Goal: Transaction & Acquisition: Book appointment/travel/reservation

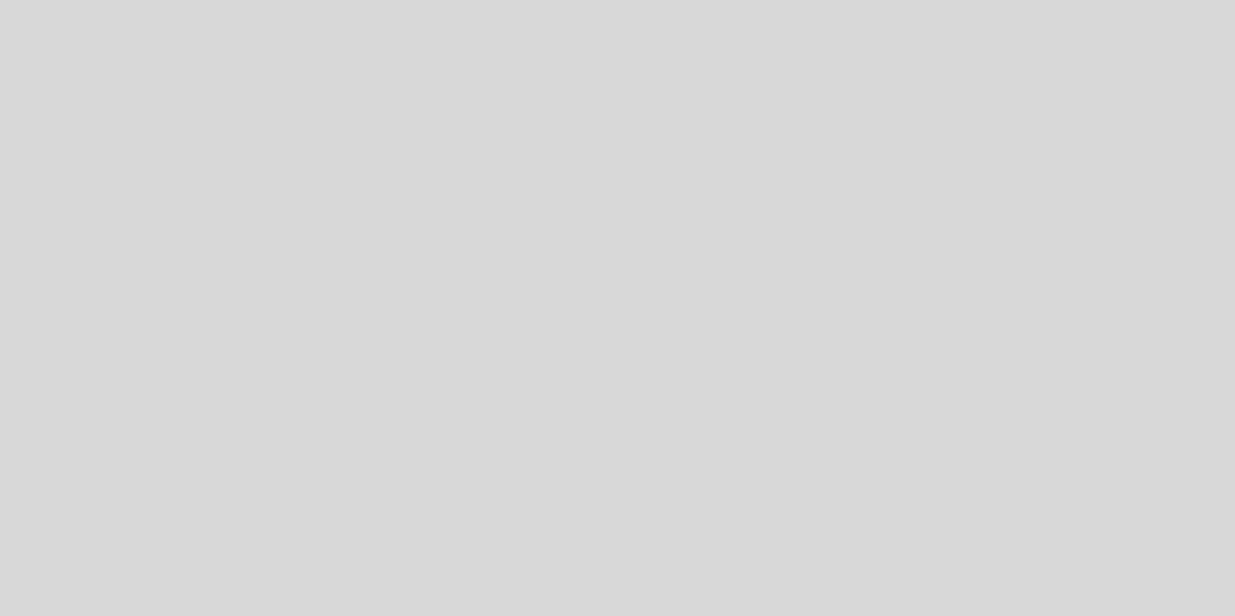
select select "es"
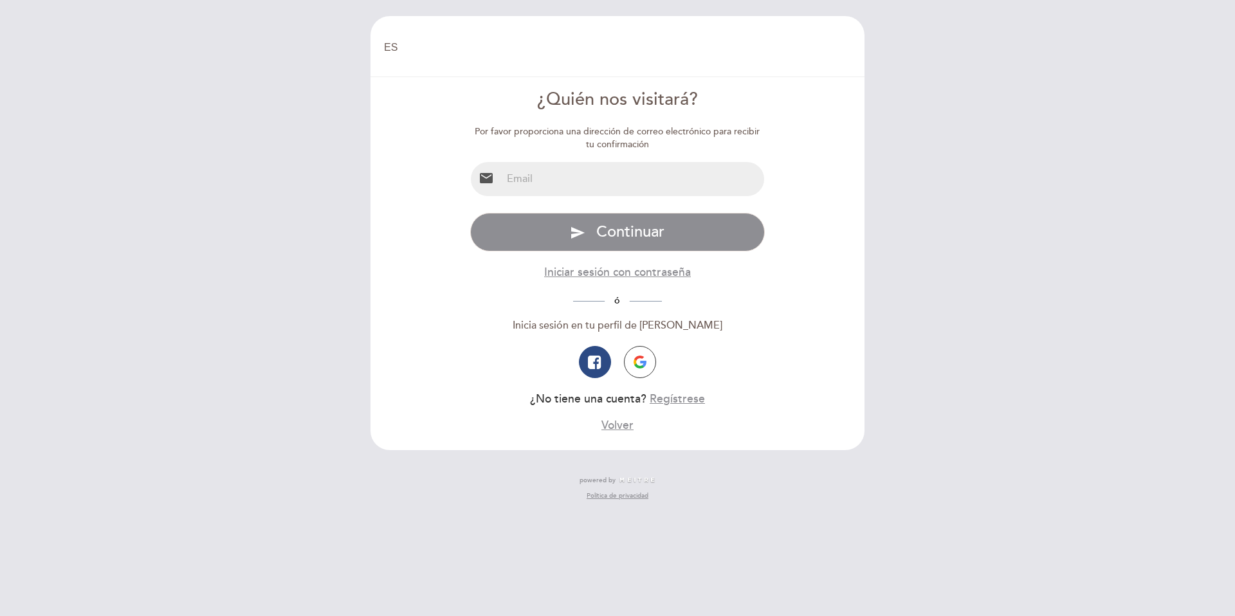
click at [557, 179] on input "email" at bounding box center [633, 179] width 263 height 34
click at [529, 299] on div "ó" at bounding box center [617, 300] width 295 height 15
click at [646, 362] on img "button" at bounding box center [640, 362] width 13 height 13
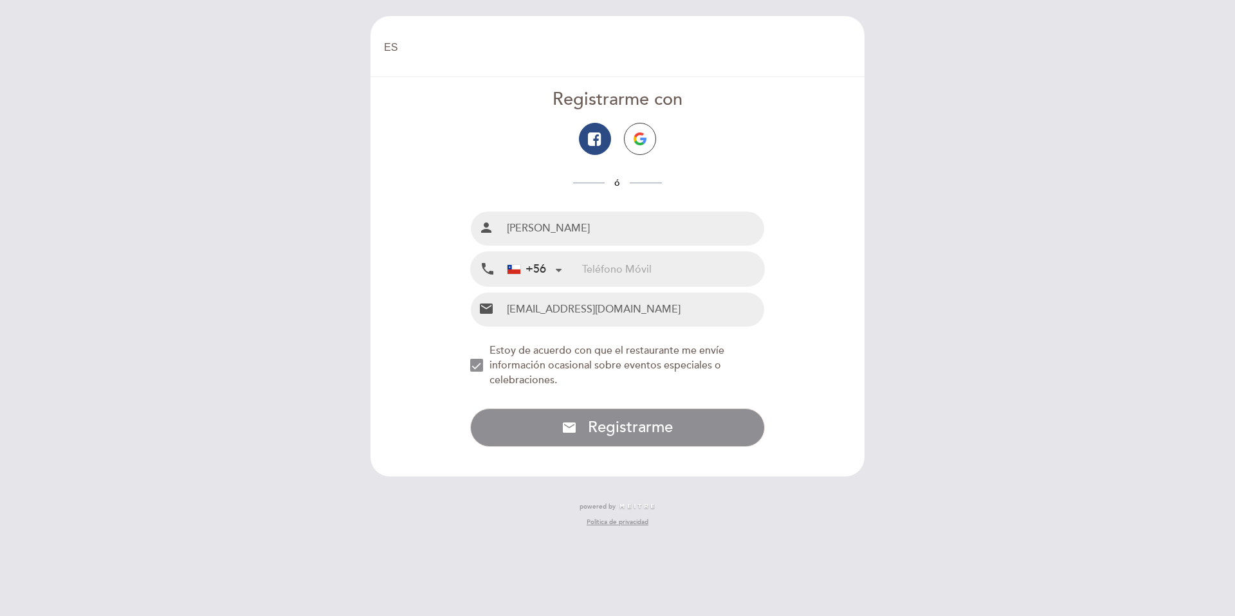
click at [610, 273] on input "tel" at bounding box center [673, 269] width 182 height 34
click at [602, 263] on input "tel" at bounding box center [673, 269] width 182 height 34
type input "9"
click at [780, 380] on form "Registrarme con ó Nombre completo person Joaquín Valenzuela Saavedra Teléfono M…" at bounding box center [618, 267] width 476 height 360
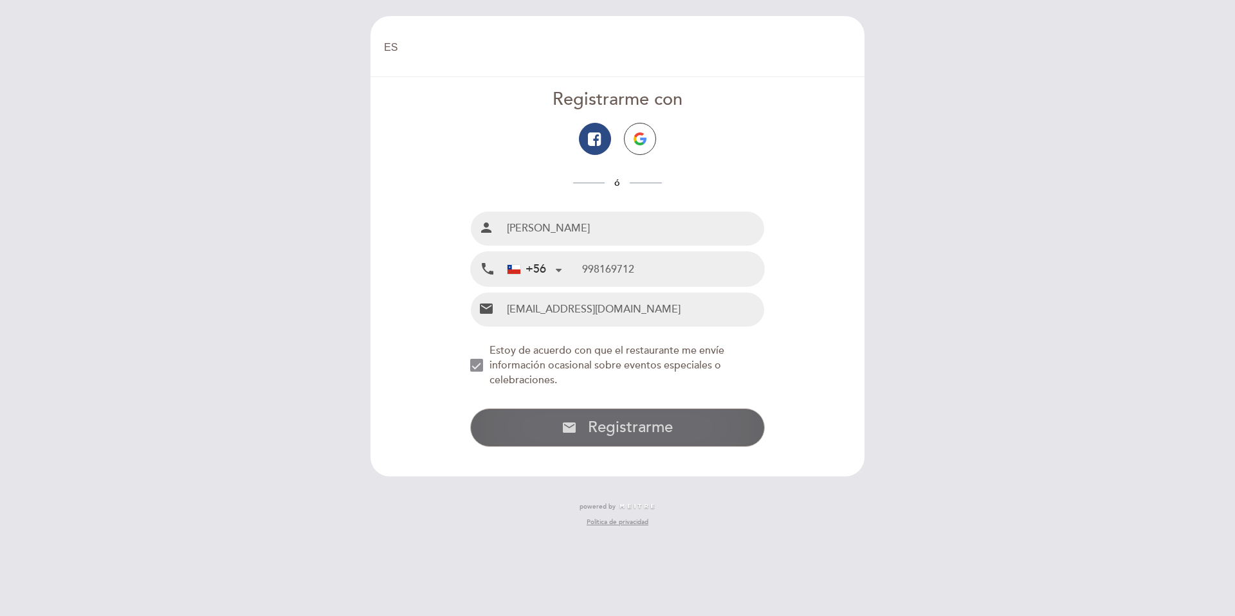
click at [650, 427] on span "Registrarme" at bounding box center [630, 427] width 85 height 19
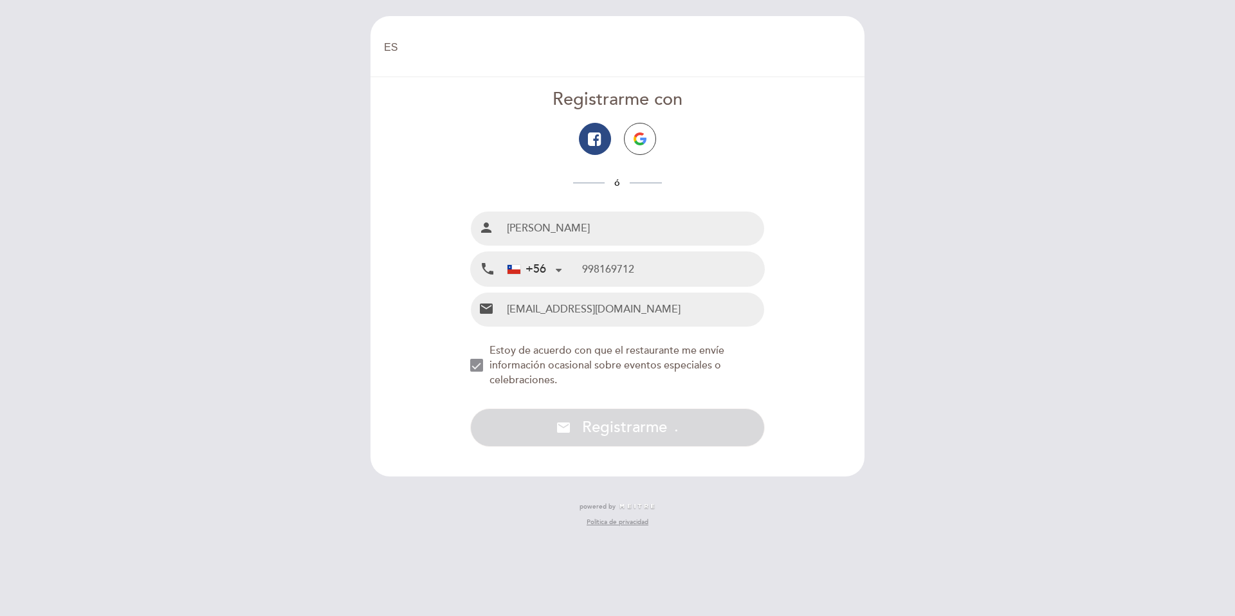
click at [589, 268] on input "998169712" at bounding box center [673, 269] width 182 height 34
type input "98169712"
click at [481, 364] on div "NEW_MODAL_AGREE_RESTAURANT_SEND_OCCASIONAL_INFO" at bounding box center [476, 365] width 13 height 13
click at [472, 368] on div "NEW_MODAL_AGREE_RESTAURANT_SEND_OCCASIONAL_INFO" at bounding box center [476, 365] width 13 height 13
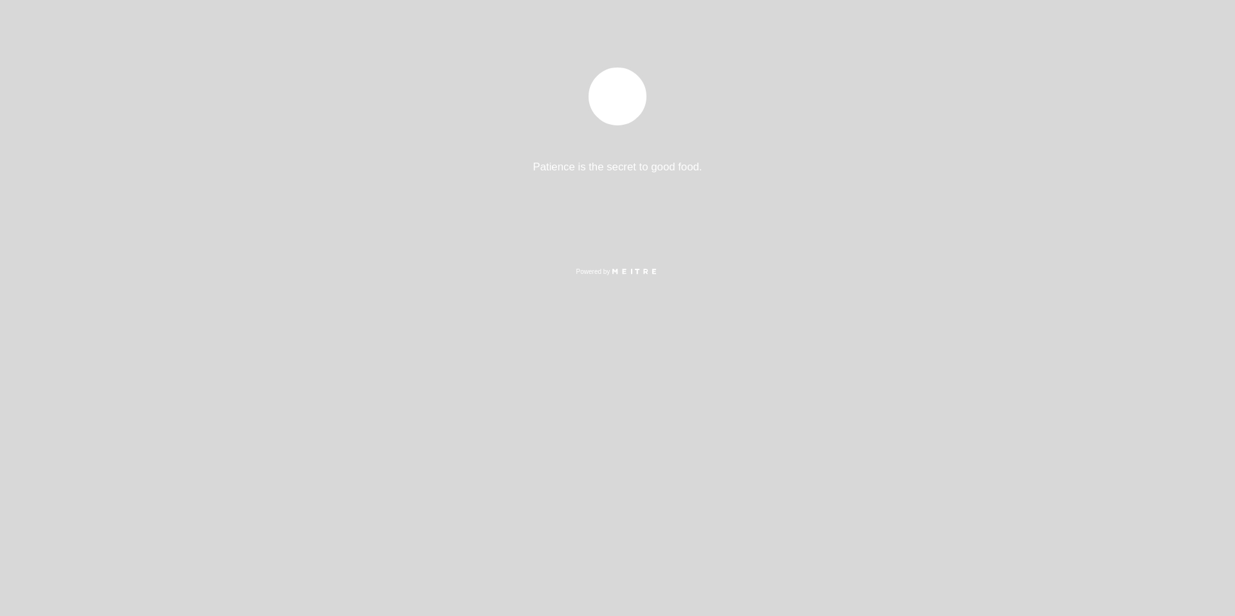
select select "es"
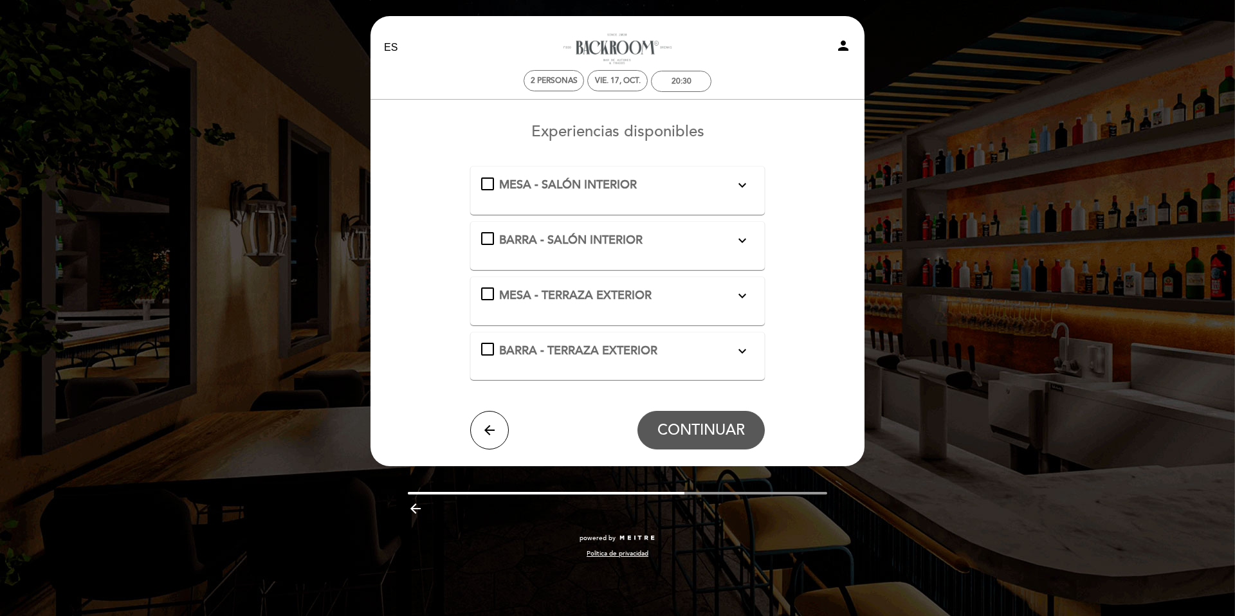
click at [493, 239] on div "BARRA - SALÓN INTERIOR expand_more El Salón Interior ofrece música en vivo toda…" at bounding box center [617, 240] width 273 height 17
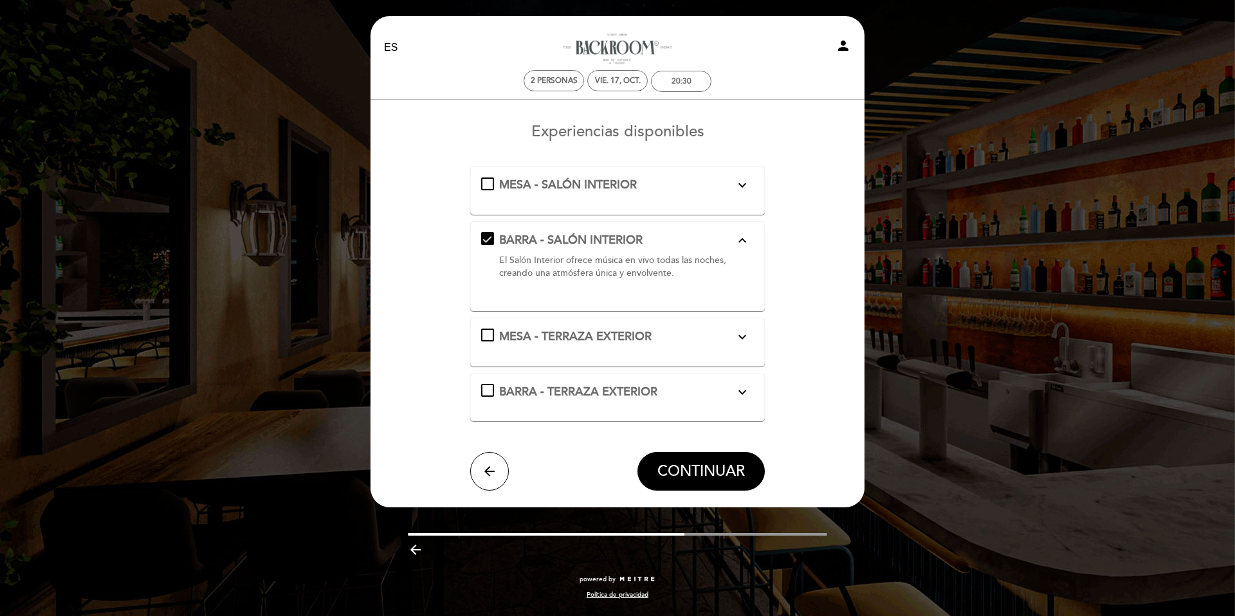
click at [493, 239] on div "BARRA - SALÓN INTERIOR expand_less El Salón Interior ofrece música en vivo toda…" at bounding box center [617, 261] width 273 height 58
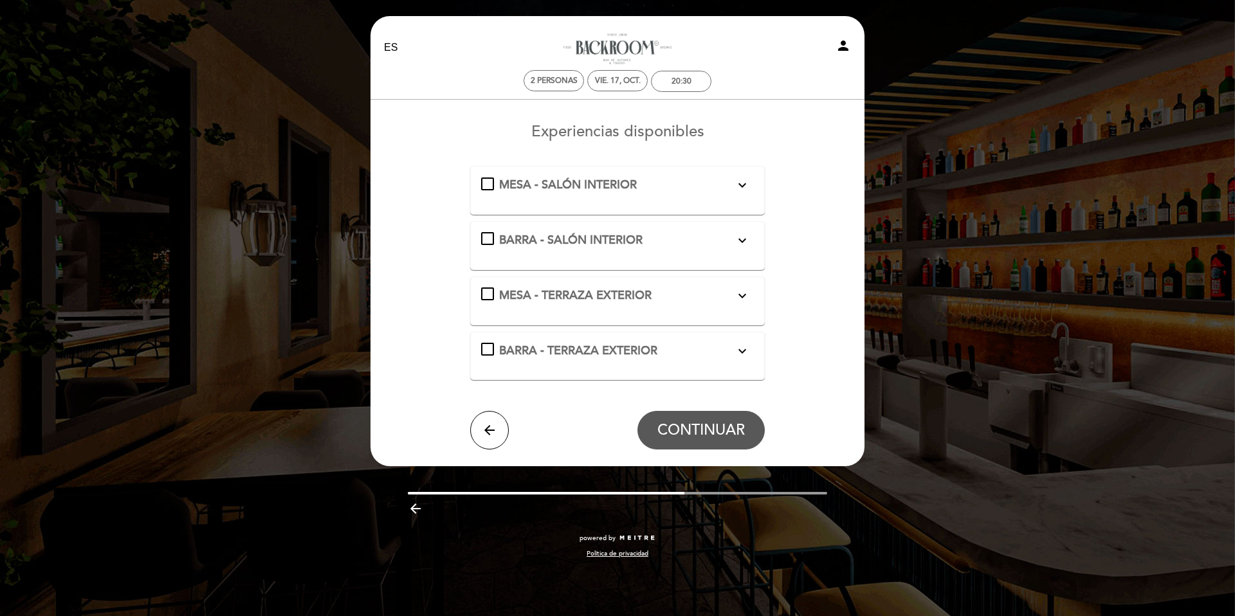
click at [531, 188] on span "MESA - SALÓN INTERIOR" at bounding box center [568, 185] width 138 height 14
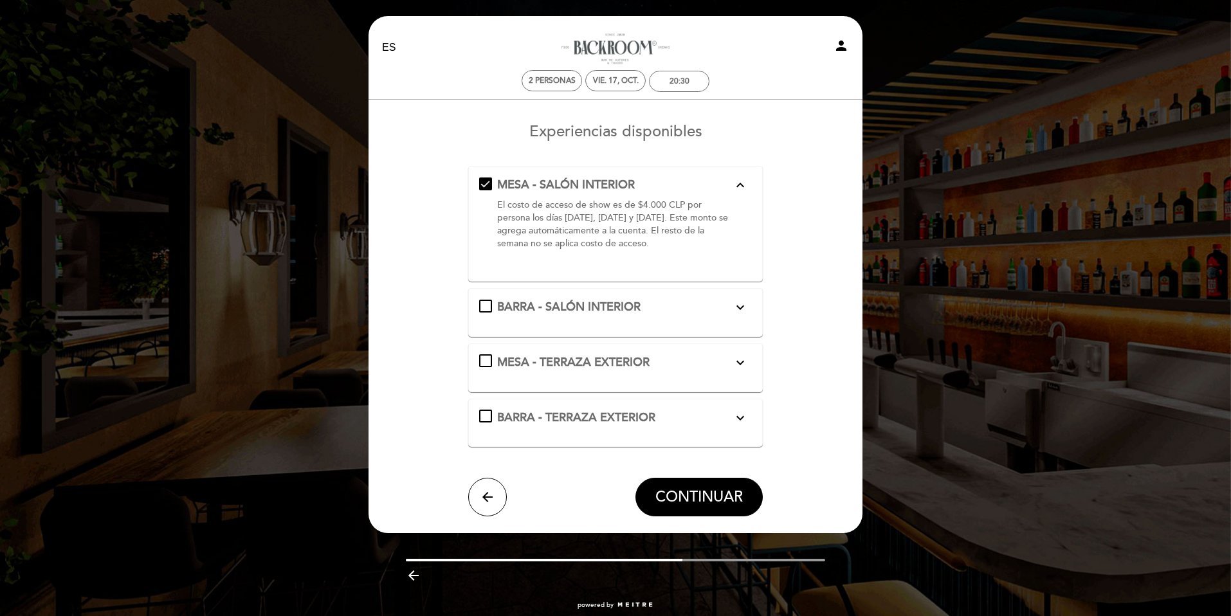
click at [490, 181] on div "MESA - SALÓN INTERIOR expand_less El costo de acceso de show es de $4.000 CLP p…" at bounding box center [615, 219] width 273 height 84
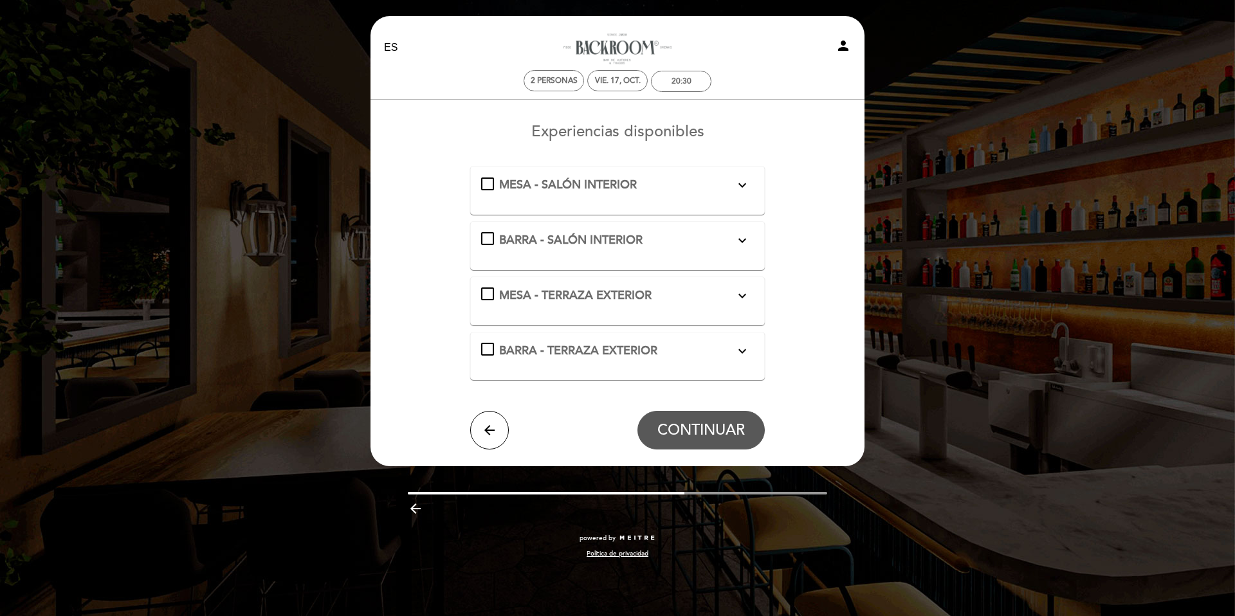
click at [490, 234] on div "BARRA - SALÓN INTERIOR expand_more El Salón Interior ofrece música en vivo toda…" at bounding box center [617, 240] width 273 height 17
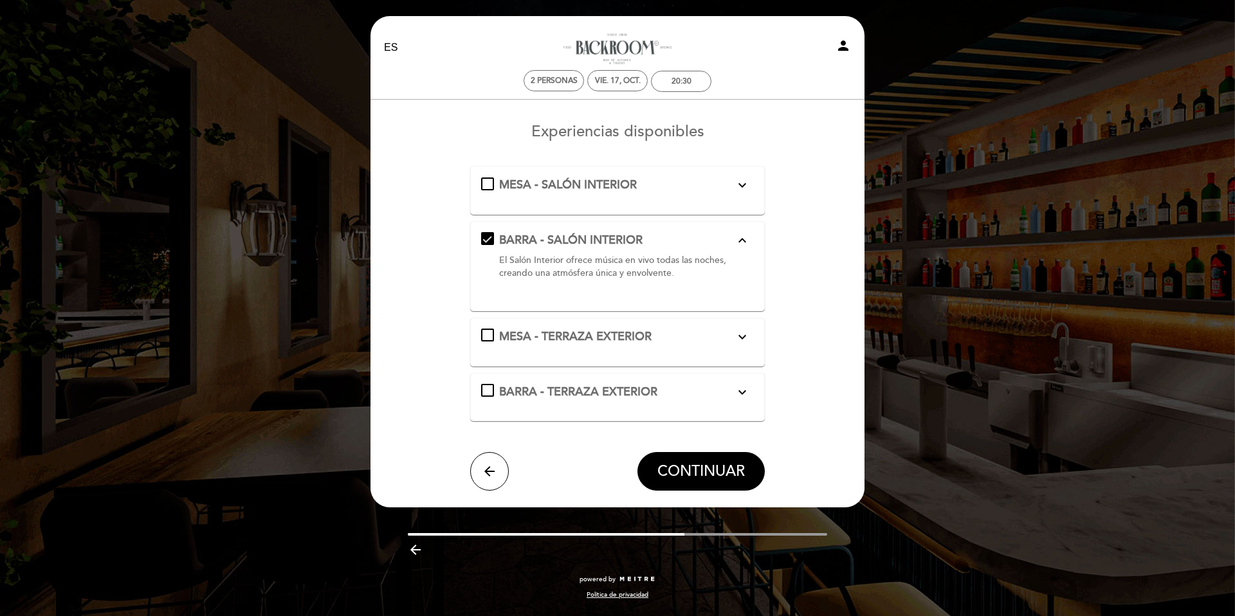
click at [490, 234] on div "BARRA - SALÓN INTERIOR expand_less El Salón Interior ofrece música en vivo toda…" at bounding box center [617, 261] width 273 height 58
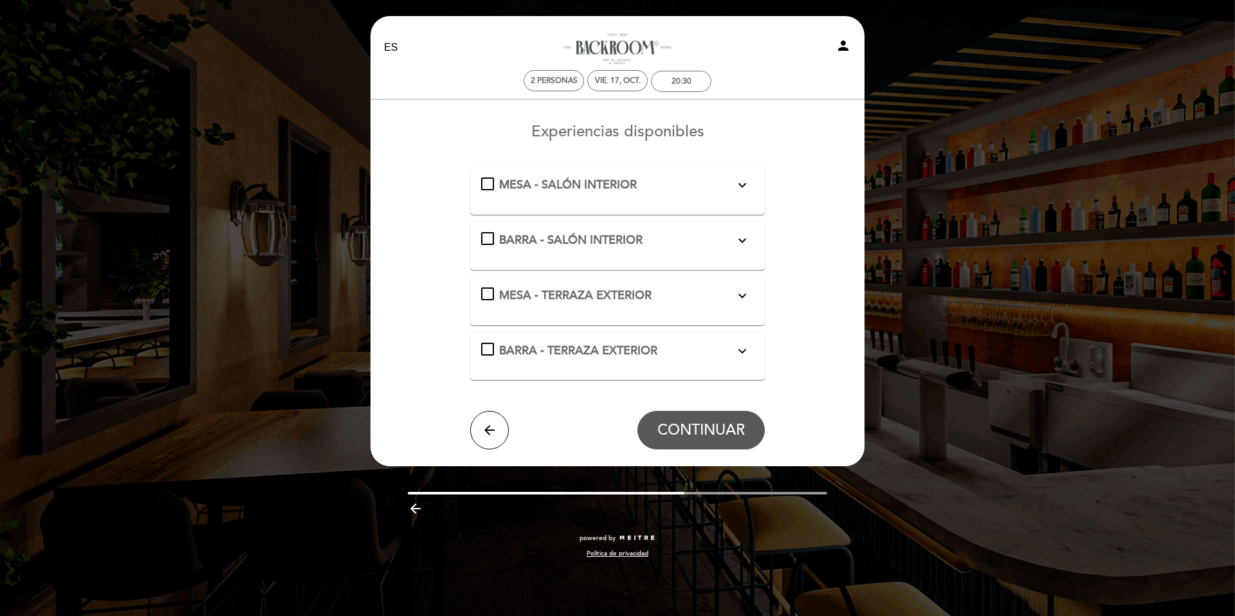
click at [494, 293] on div "MESA - TERRAZA EXTERIOR expand_more Relájate al aire libre en nuestra terraza, …" at bounding box center [617, 296] width 273 height 17
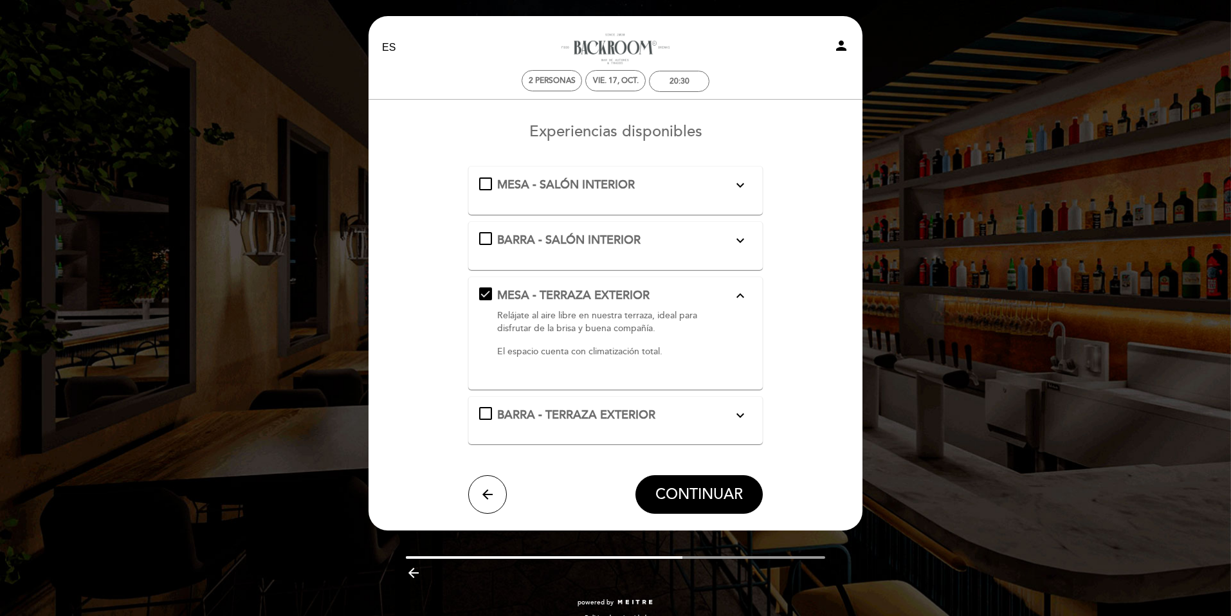
click at [494, 293] on div "MESA - TERRAZA EXTERIOR expand_less Relájate al aire libre en nuestra terraza, …" at bounding box center [615, 328] width 273 height 81
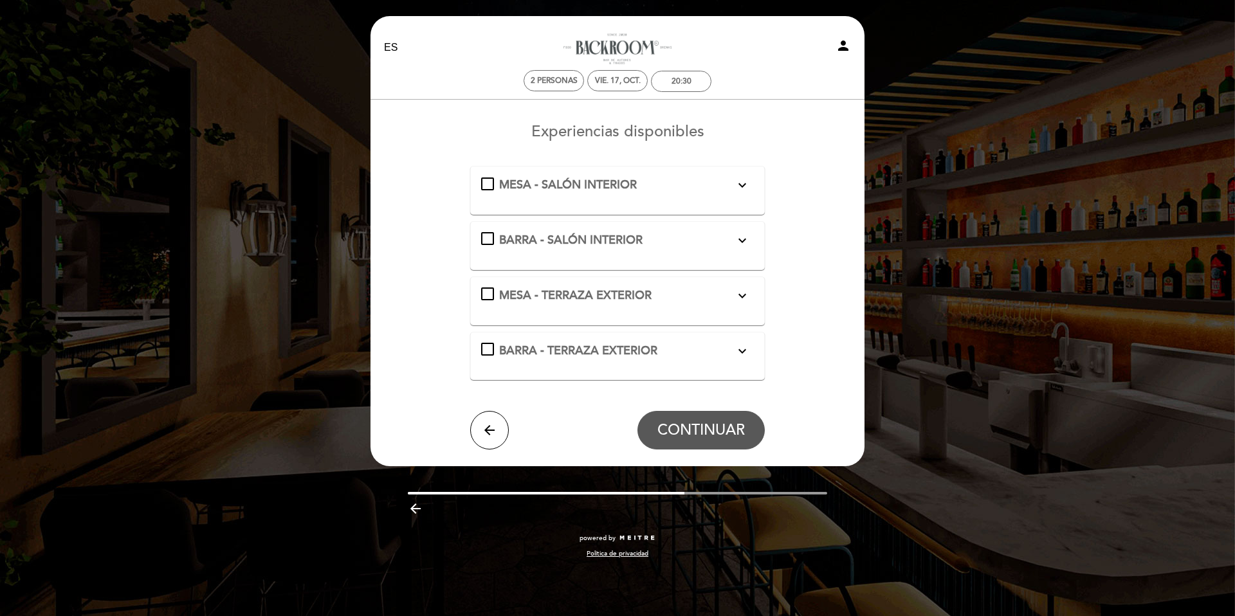
click at [485, 347] on div "BARRA - TERRAZA EXTERIOR expand_more Disfruta de cócteles y vistas en nuestra b…" at bounding box center [617, 351] width 273 height 17
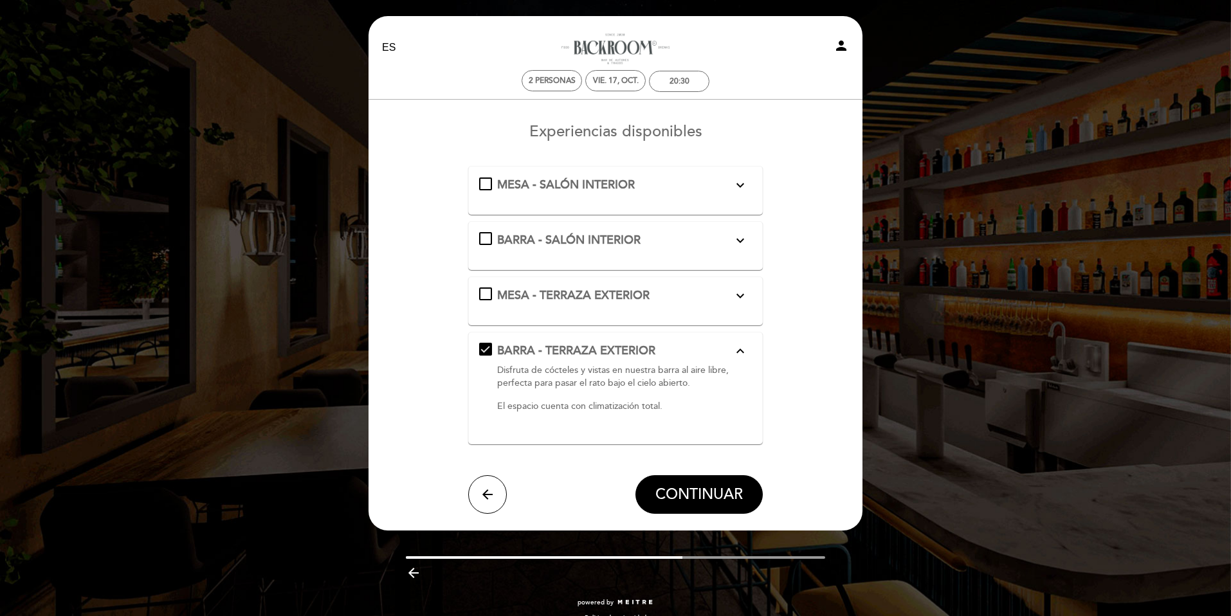
click at [486, 347] on div "BARRA - TERRAZA EXTERIOR expand_less Disfruta de cócteles y vistas en nuestra b…" at bounding box center [615, 383] width 273 height 81
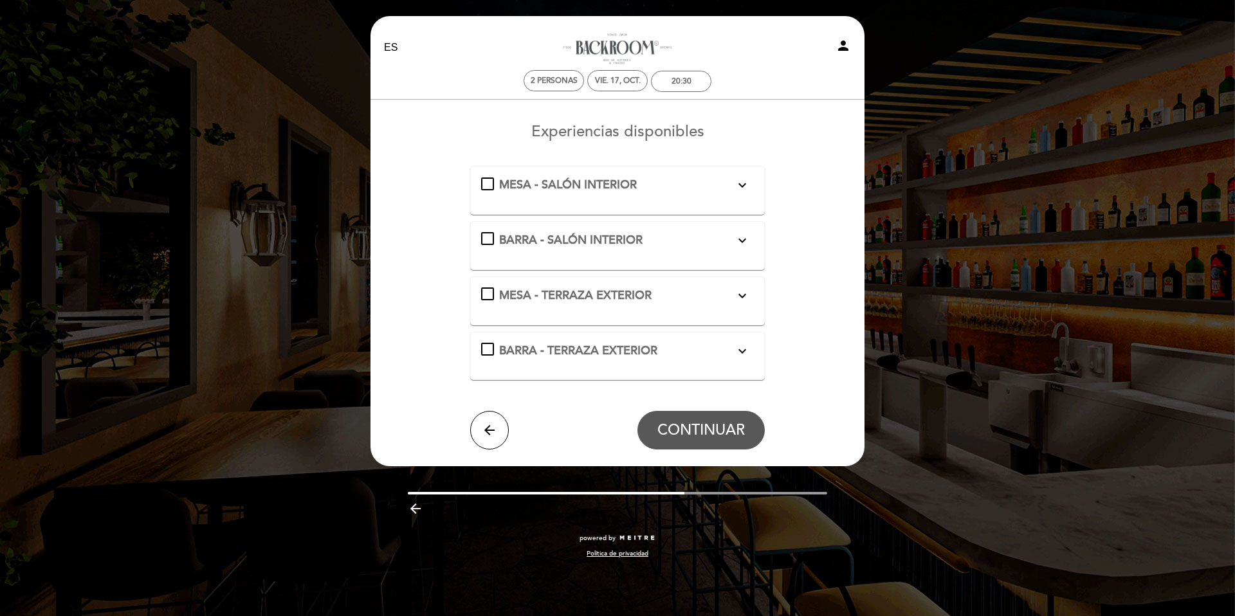
click at [490, 181] on div "MESA - SALÓN INTERIOR expand_more El costo de acceso de show es de $4.000 CLP p…" at bounding box center [617, 185] width 273 height 17
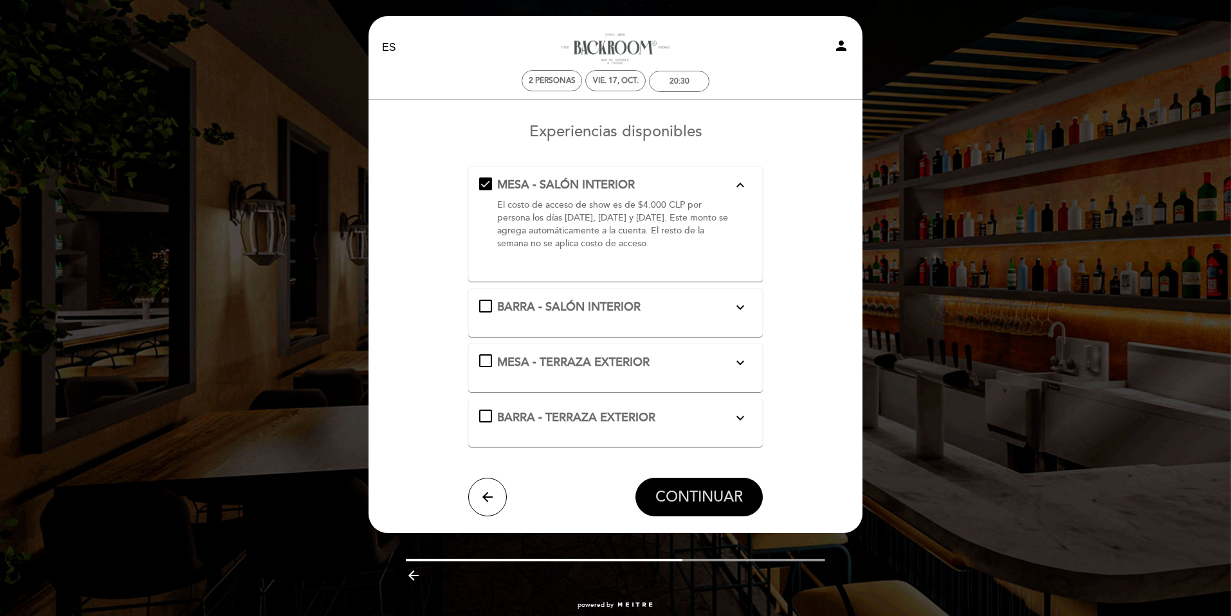
click at [706, 501] on span "CONTINUAR" at bounding box center [699, 497] width 87 height 18
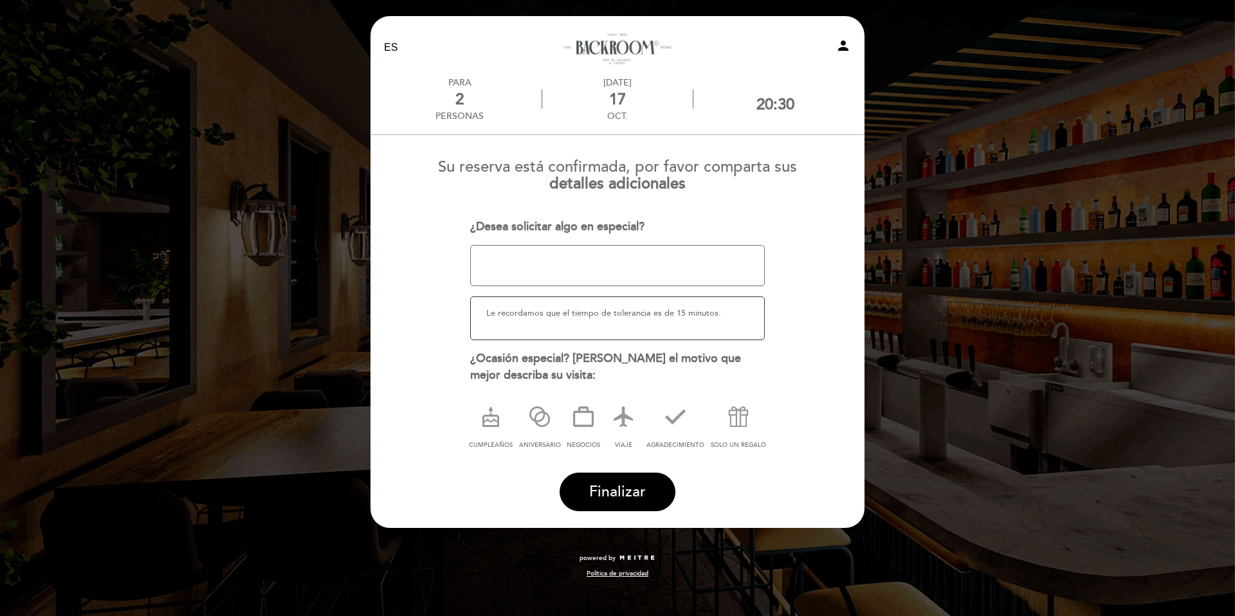
click at [516, 268] on textarea at bounding box center [617, 265] width 295 height 41
click at [724, 178] on h3 "Su reserva está confirmada, por favor comparta sus detalles adicionales" at bounding box center [618, 171] width 476 height 44
drag, startPoint x: 463, startPoint y: 101, endPoint x: 434, endPoint y: 68, distance: 43.8
click at [462, 101] on div "2" at bounding box center [460, 99] width 48 height 19
